Goal: Task Accomplishment & Management: Use online tool/utility

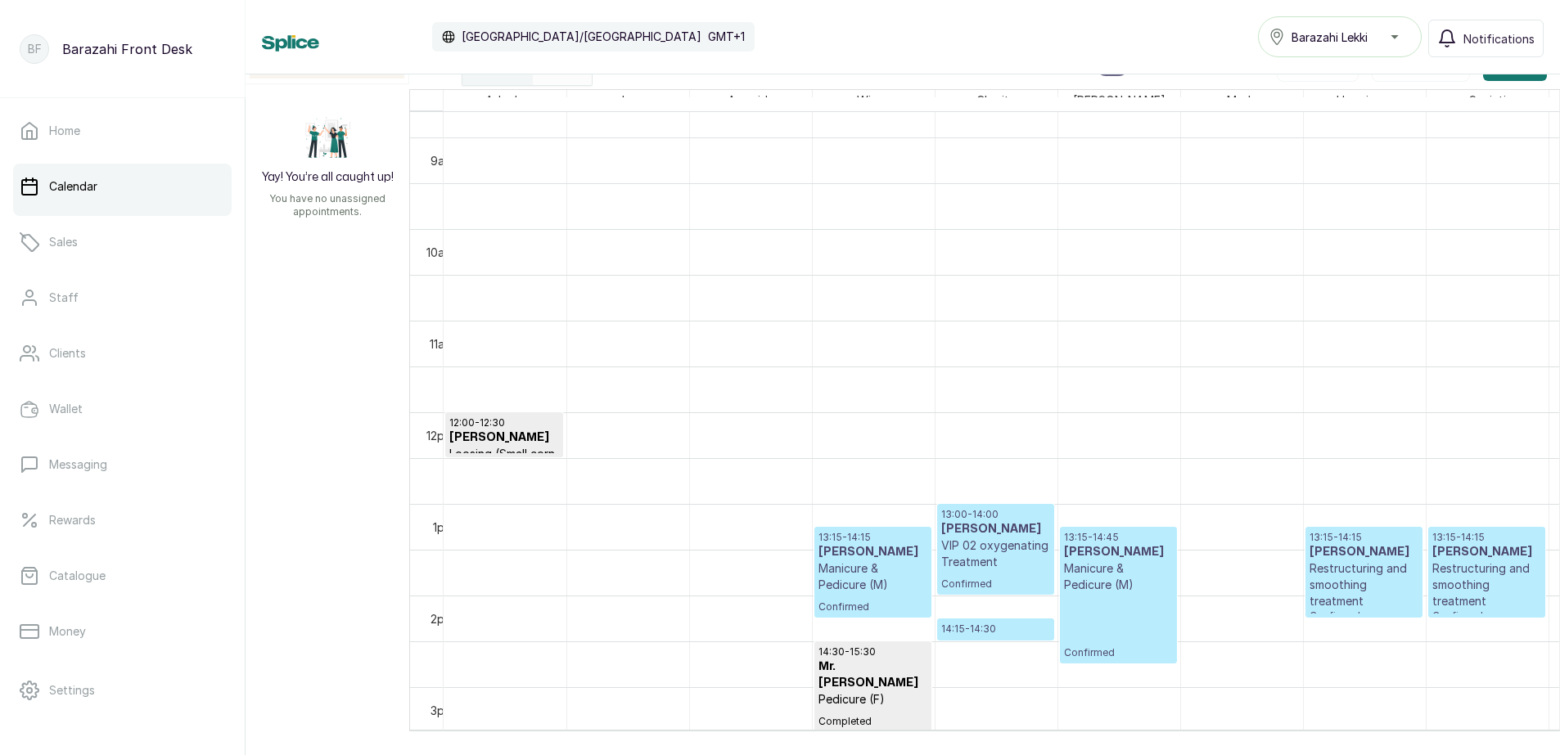
scroll to position [1124, 0]
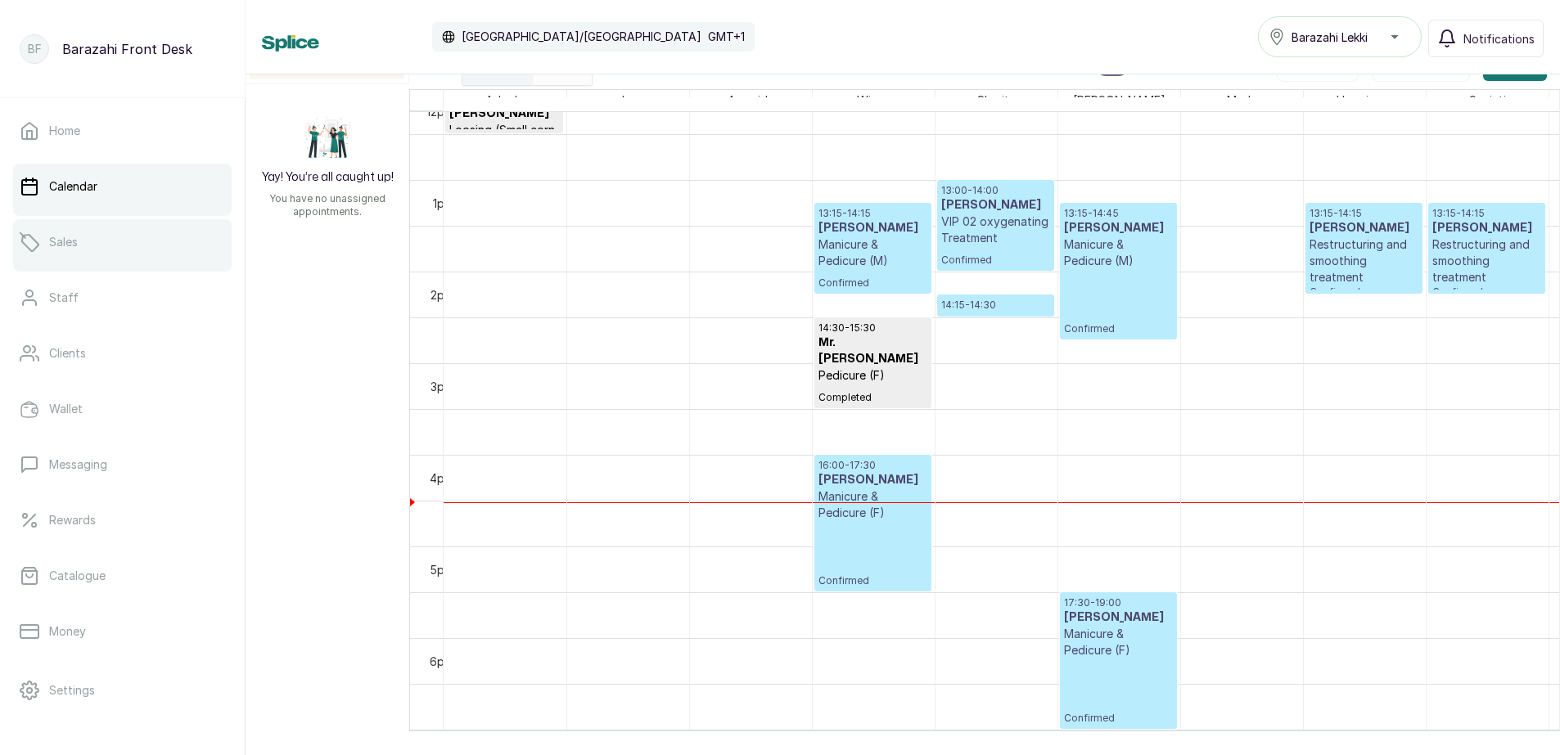
click at [153, 237] on link "Sales" at bounding box center [122, 242] width 219 height 46
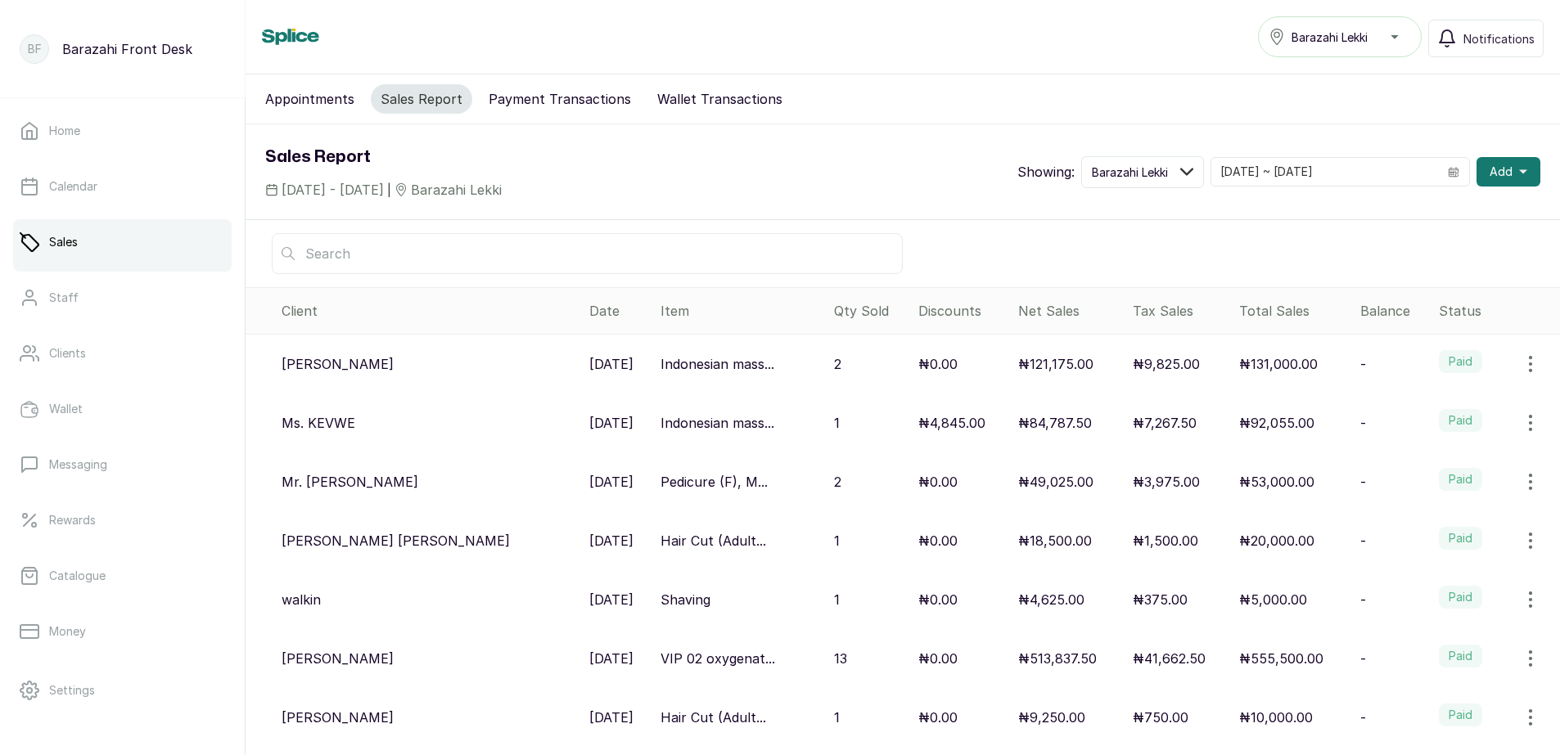
click at [1239, 429] on p "₦92,055.00" at bounding box center [1276, 423] width 75 height 20
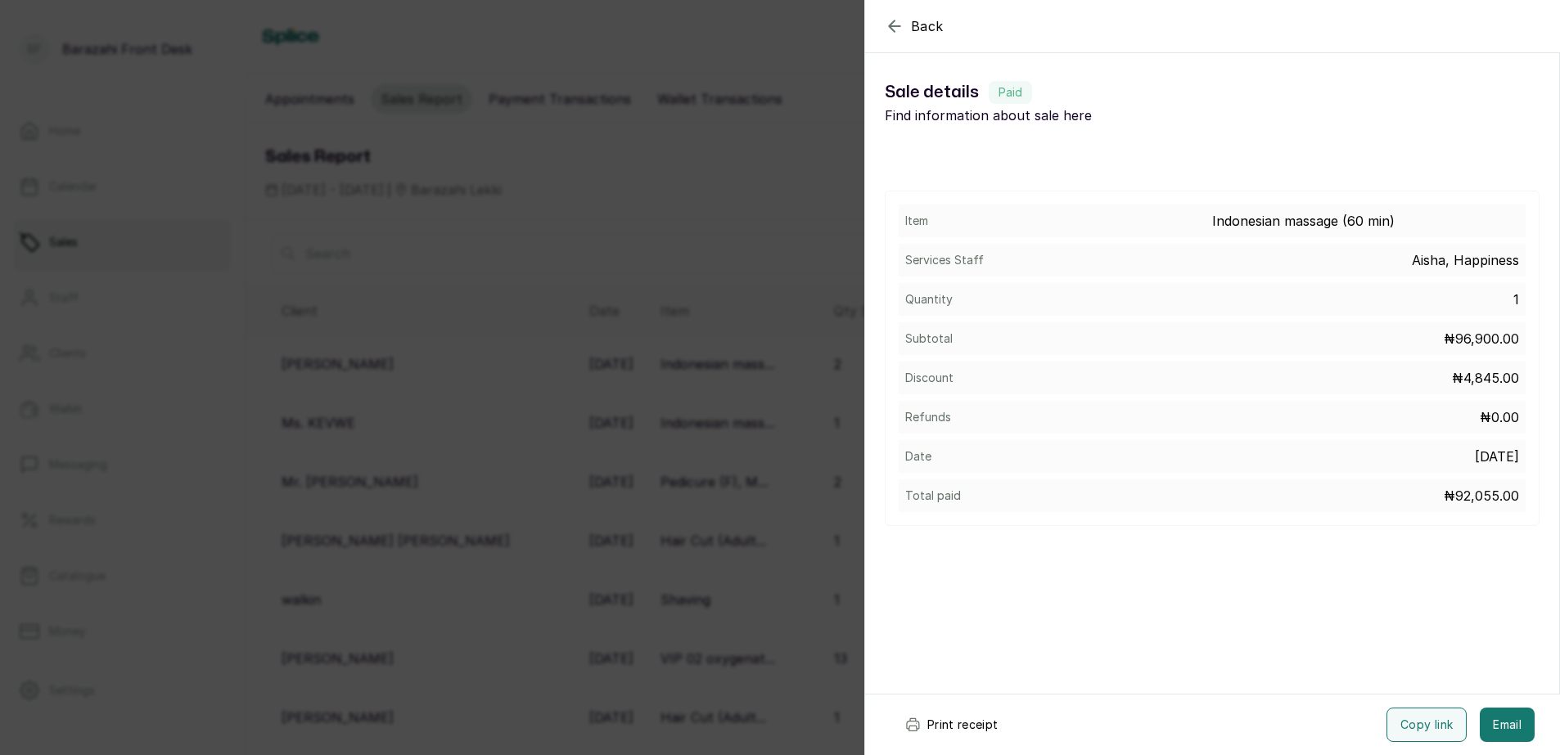
click at [762, 432] on div "Back Sale details Sale details Paid Find information about sale here Item Indon…" at bounding box center [780, 377] width 1560 height 755
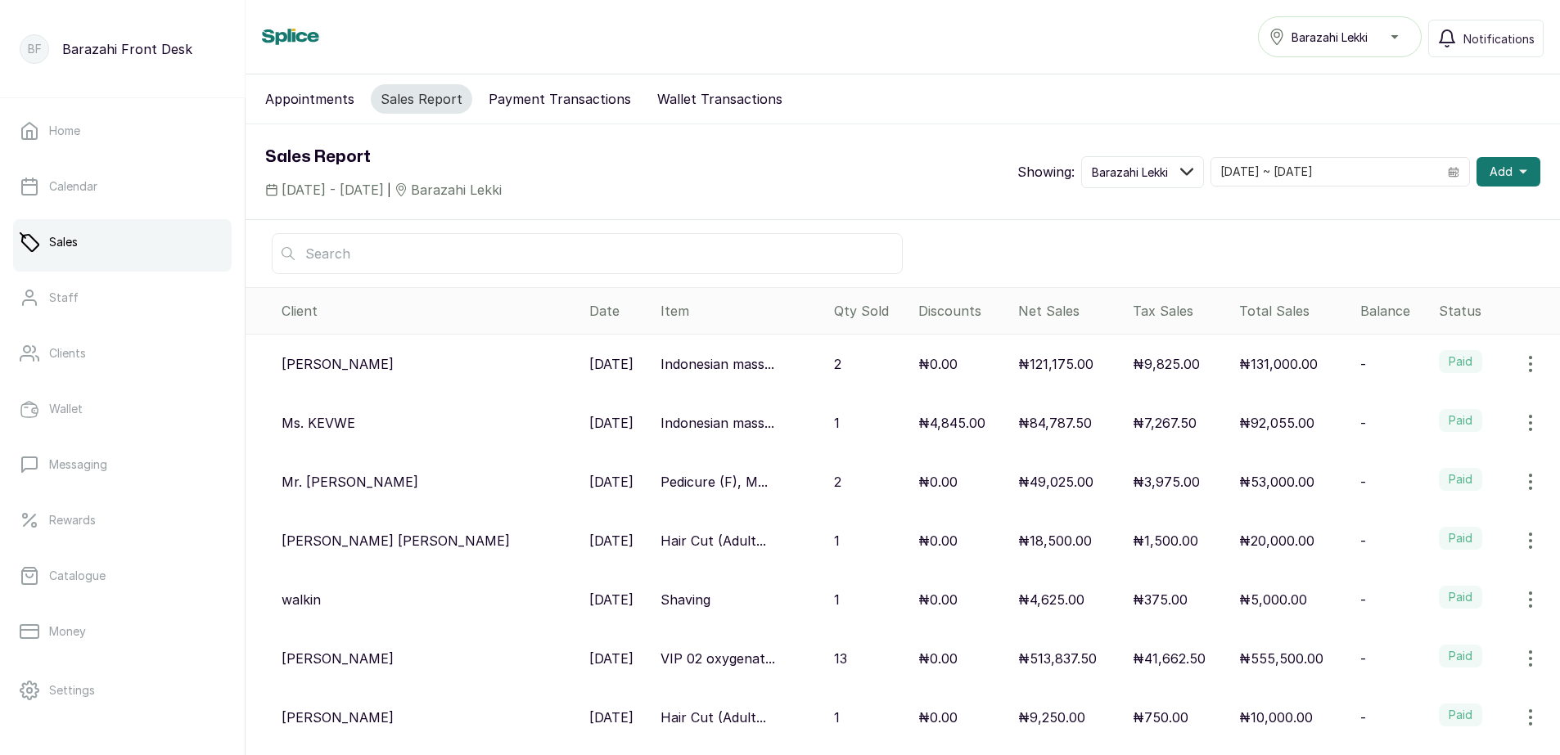
click at [1239, 420] on p "₦92,055.00" at bounding box center [1276, 423] width 75 height 20
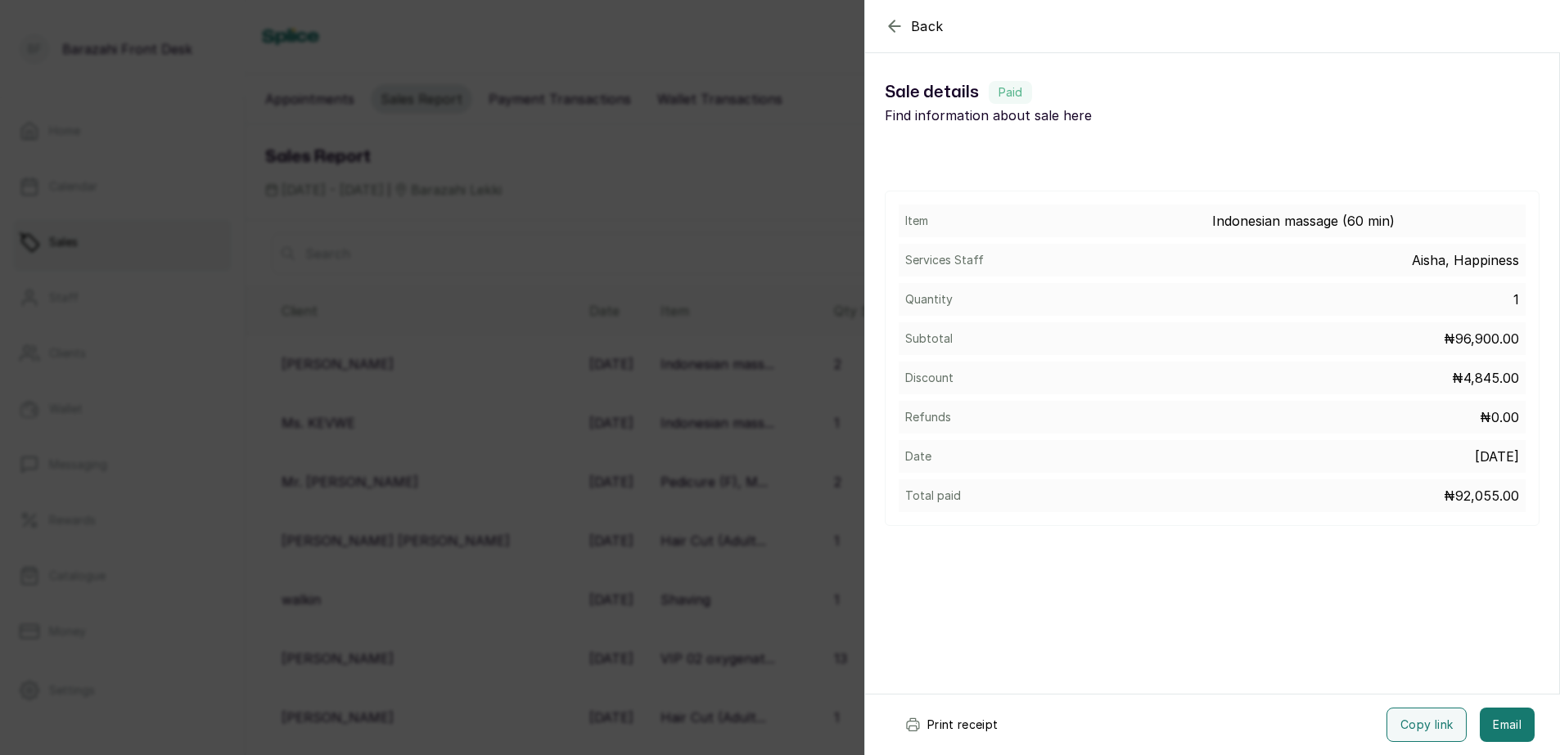
click at [977, 723] on button "Print receipt" at bounding box center [951, 725] width 120 height 34
click at [890, 21] on icon "button" at bounding box center [895, 26] width 20 height 20
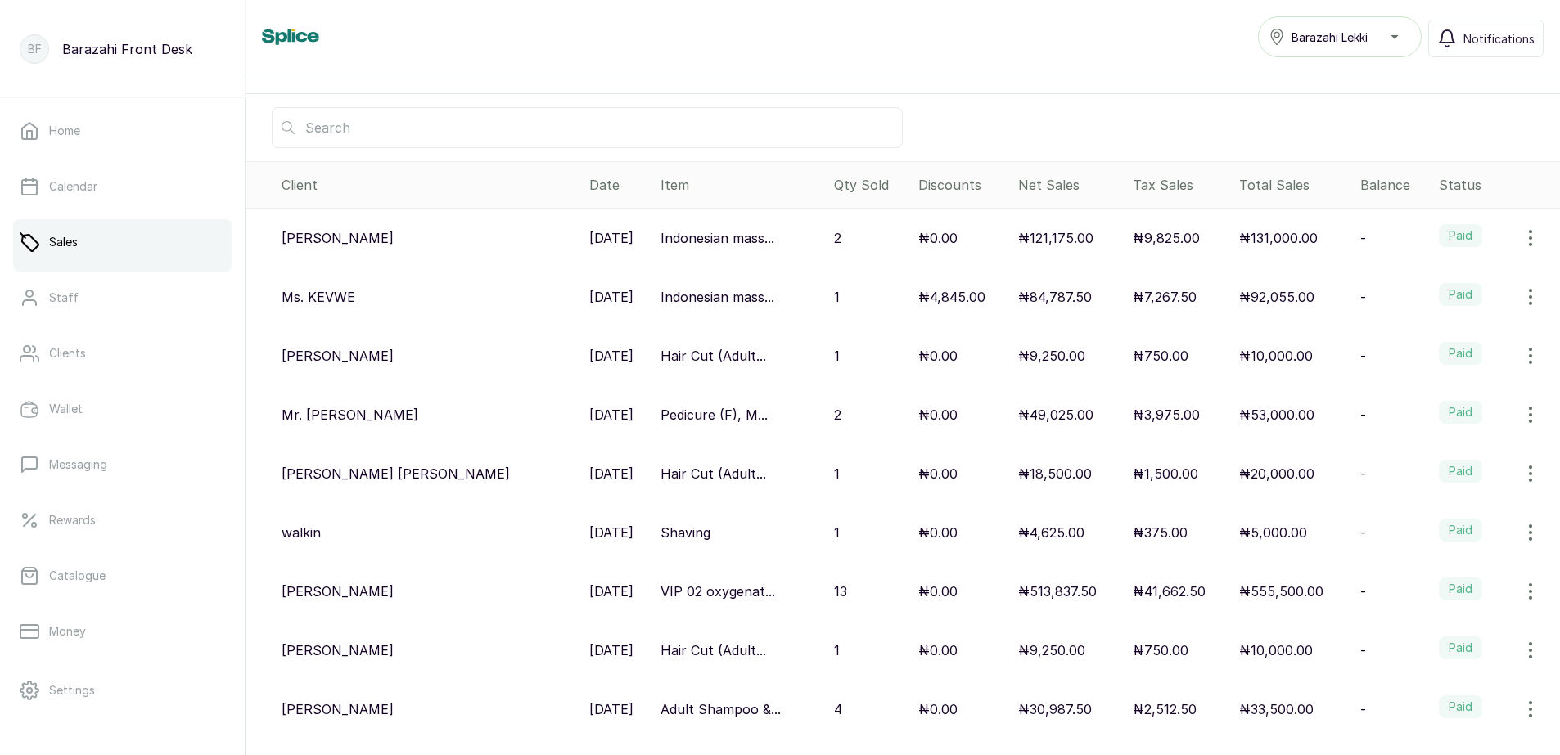
scroll to position [164, 0]
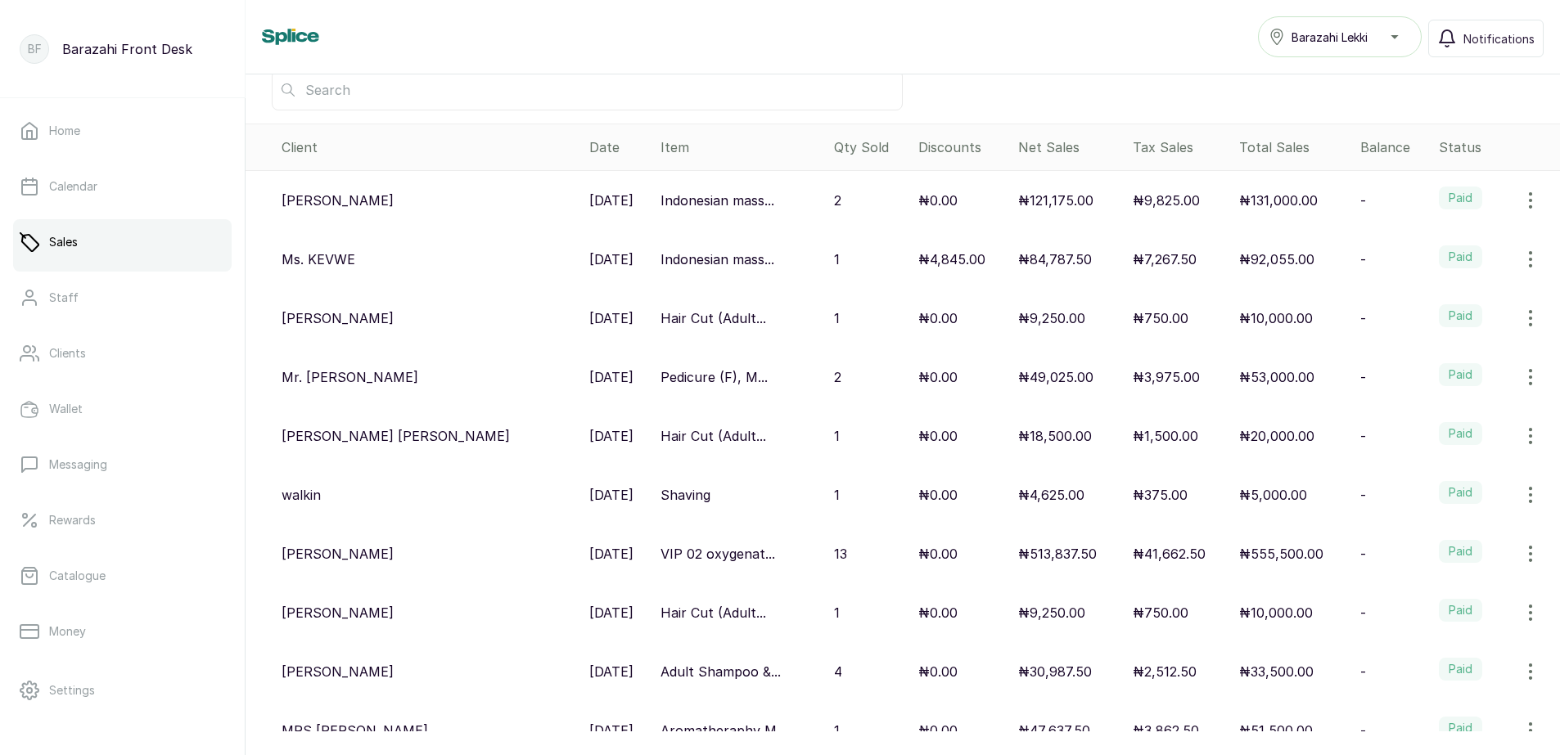
click at [1439, 321] on label "Paid" at bounding box center [1460, 315] width 43 height 23
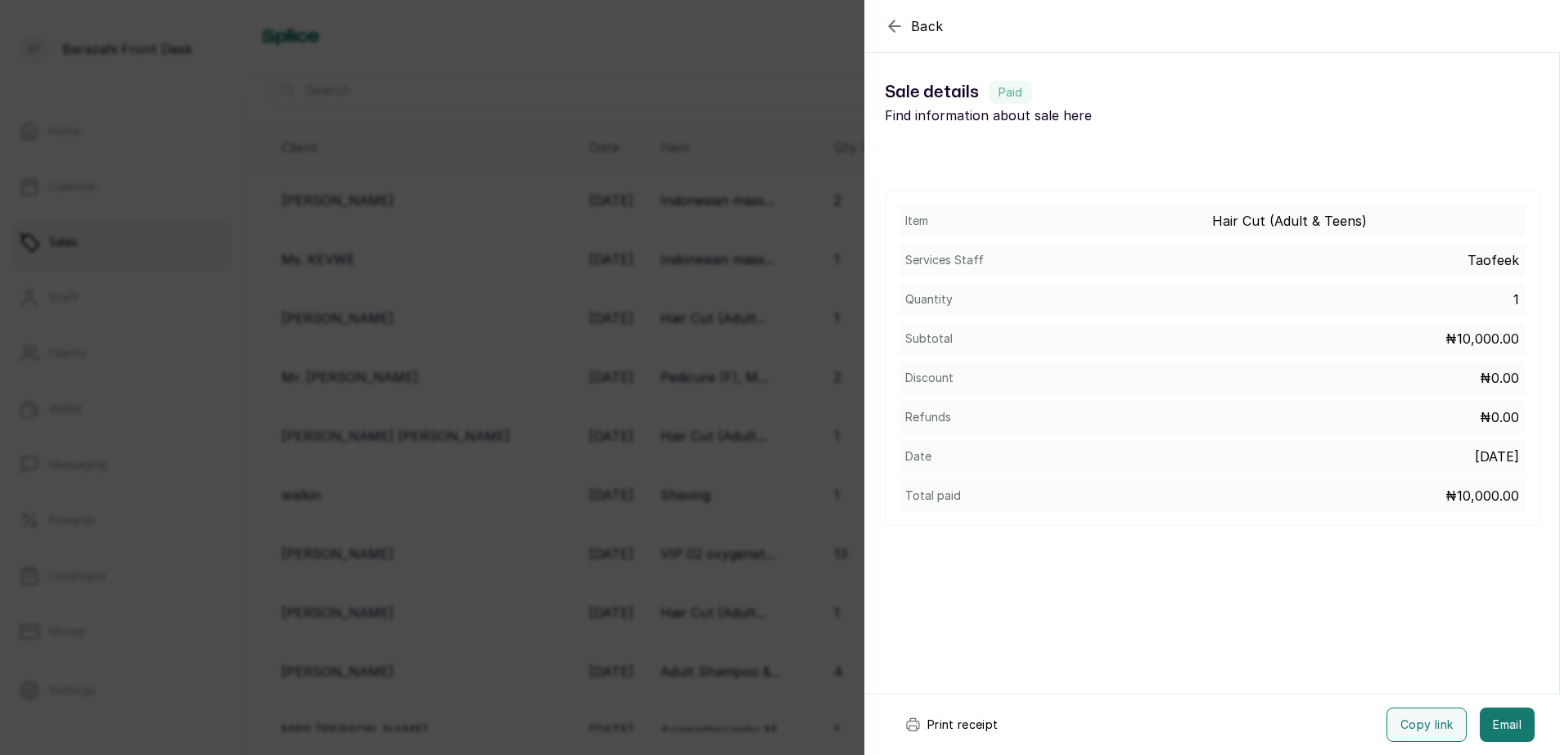
click at [942, 725] on button "Print receipt" at bounding box center [951, 725] width 120 height 34
click at [920, 26] on span "Back" at bounding box center [927, 26] width 33 height 20
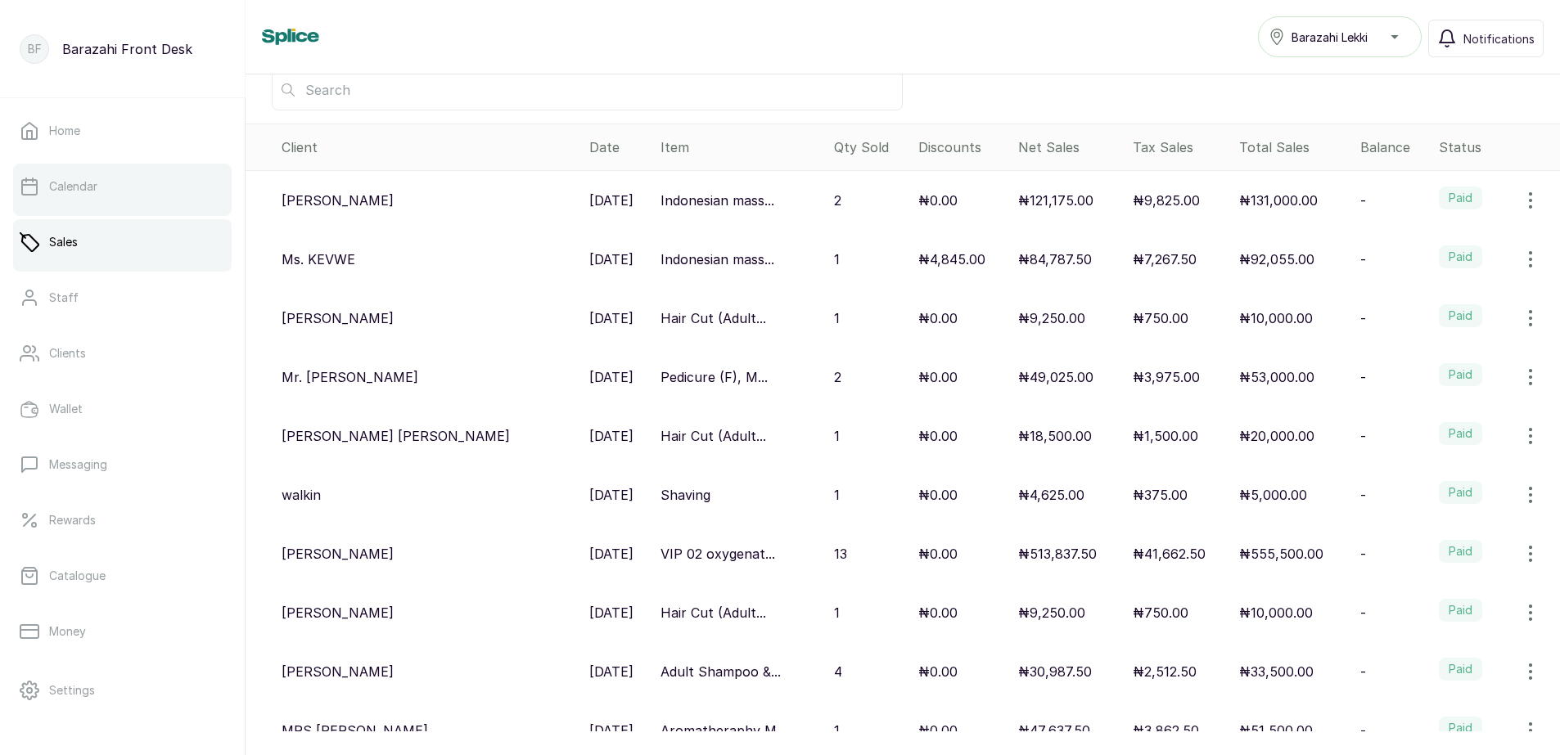
click at [82, 185] on p "Calendar" at bounding box center [73, 186] width 48 height 16
